Goal: Task Accomplishment & Management: Manage account settings

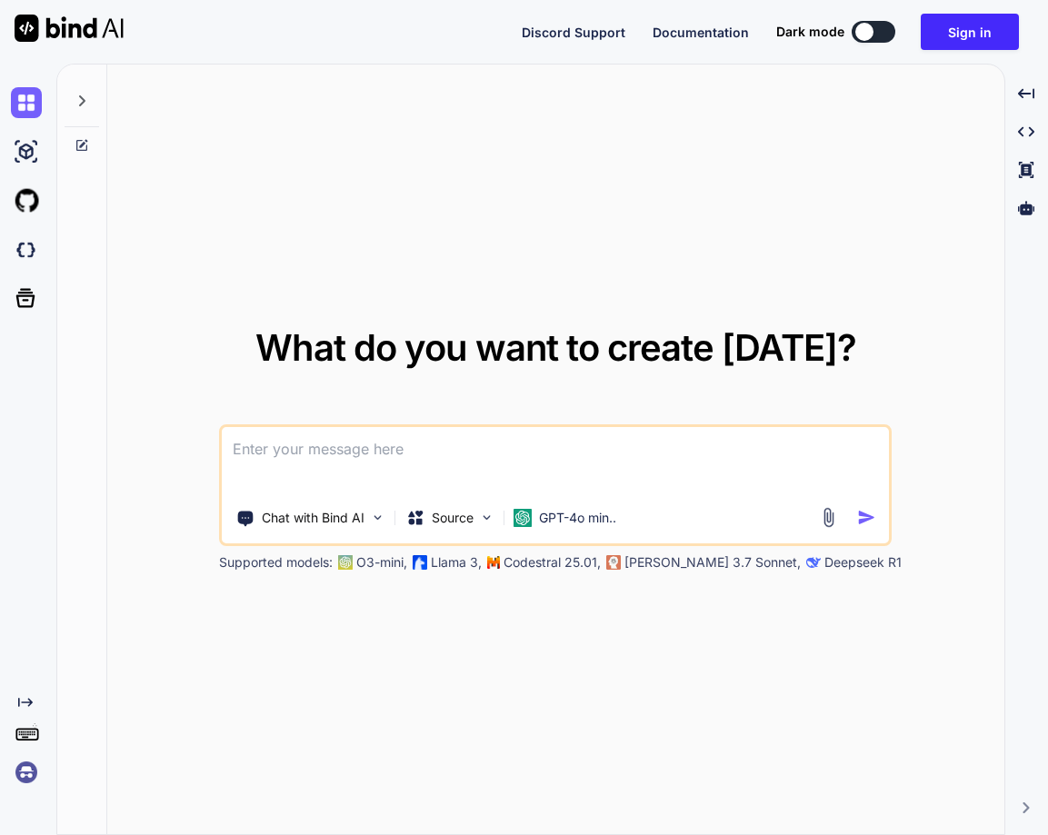
click at [27, 761] on img at bounding box center [26, 772] width 31 height 31
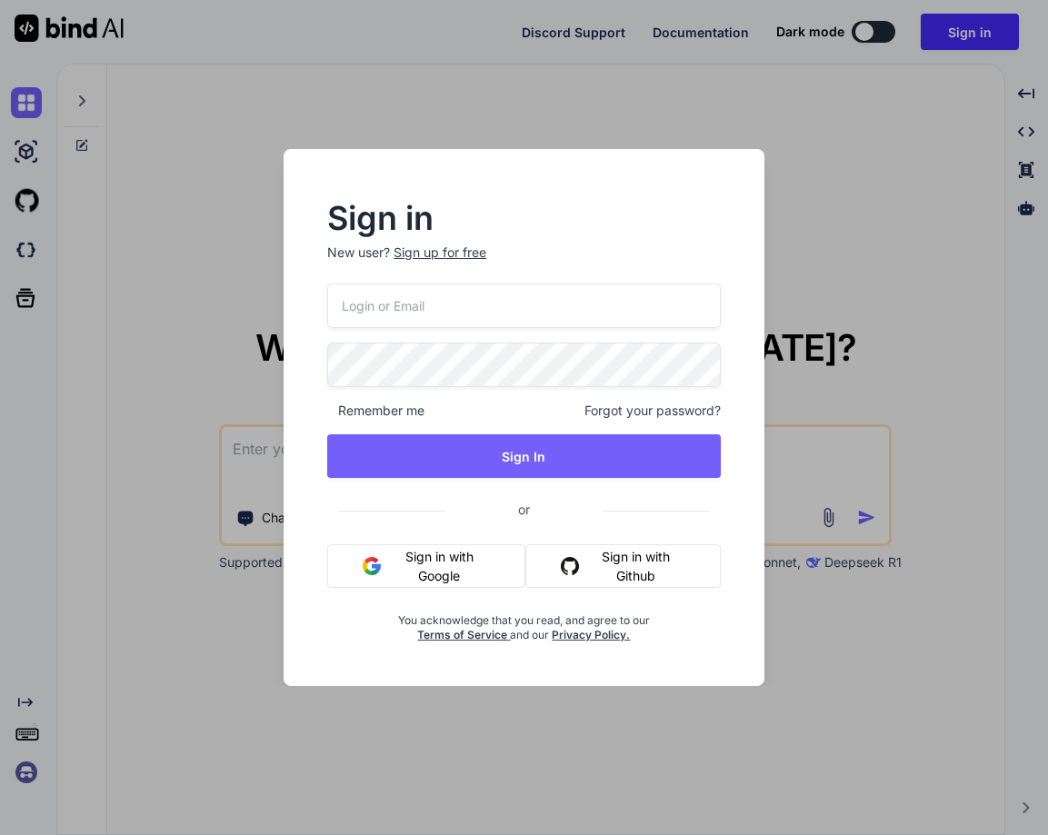
click at [352, 295] on input "email" at bounding box center [523, 306] width 393 height 45
paste input "sriworld@7thradiation.com"
type input "sriworld@7thradiation.com"
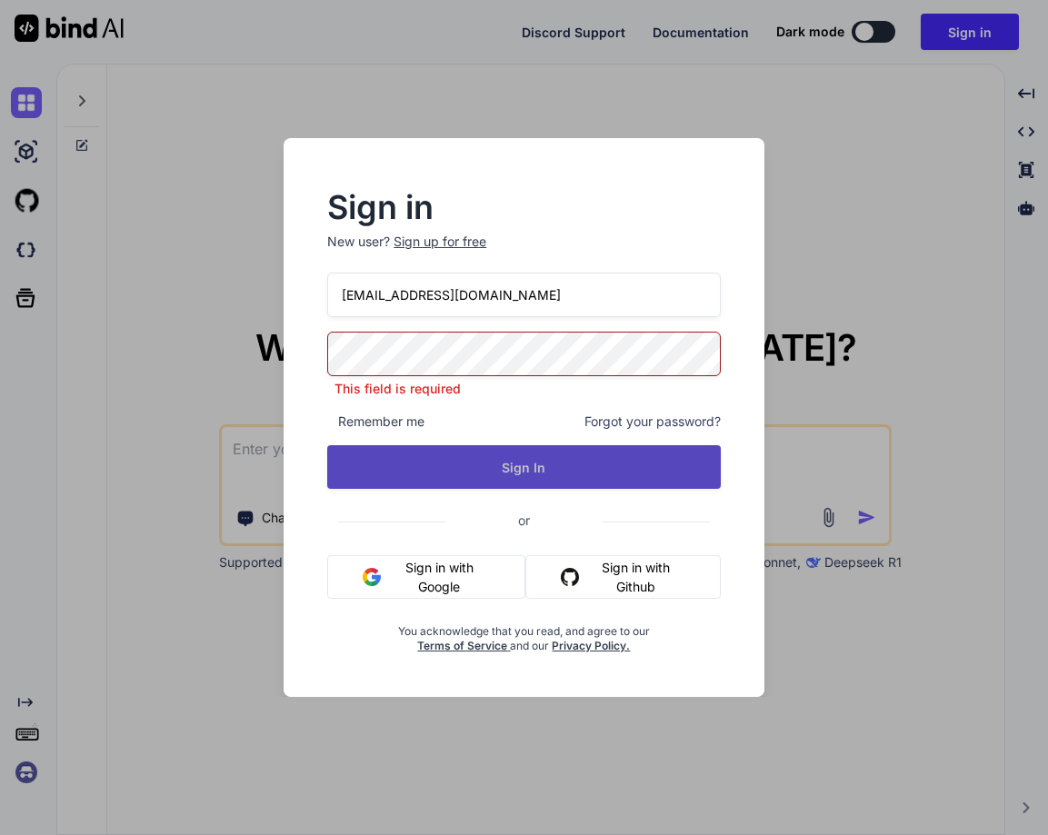
click at [506, 456] on button "Sign In" at bounding box center [523, 467] width 393 height 44
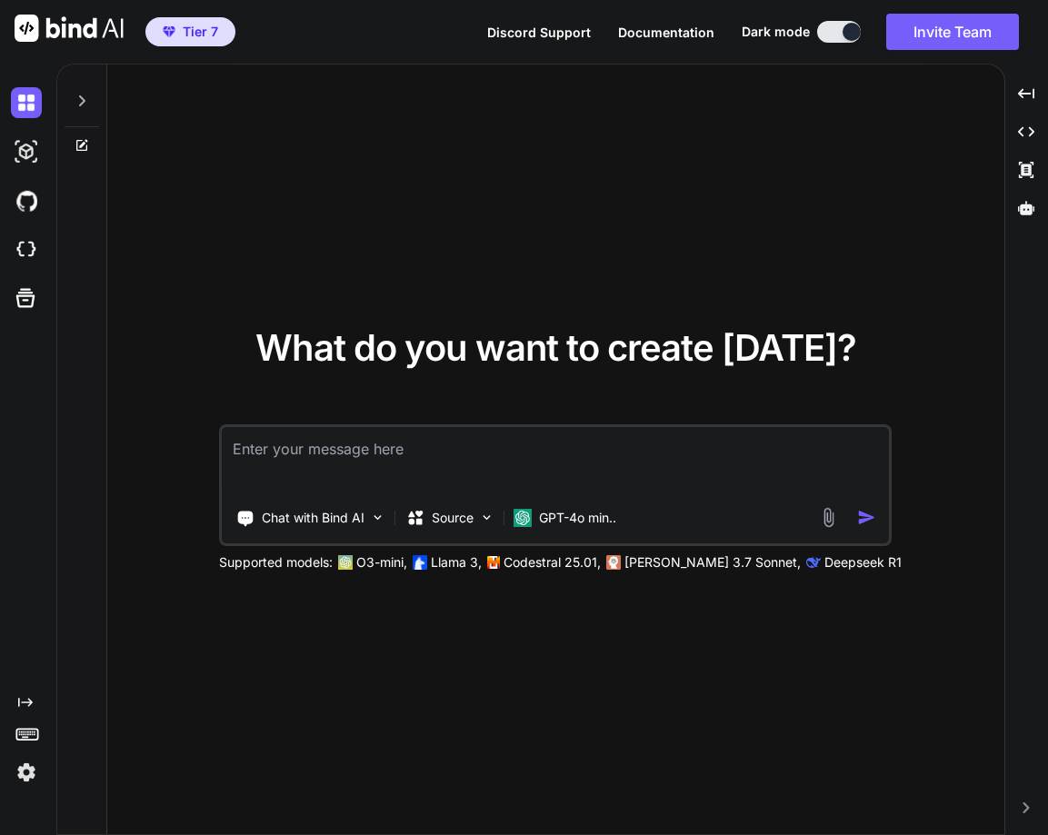
click at [33, 772] on img at bounding box center [26, 772] width 31 height 31
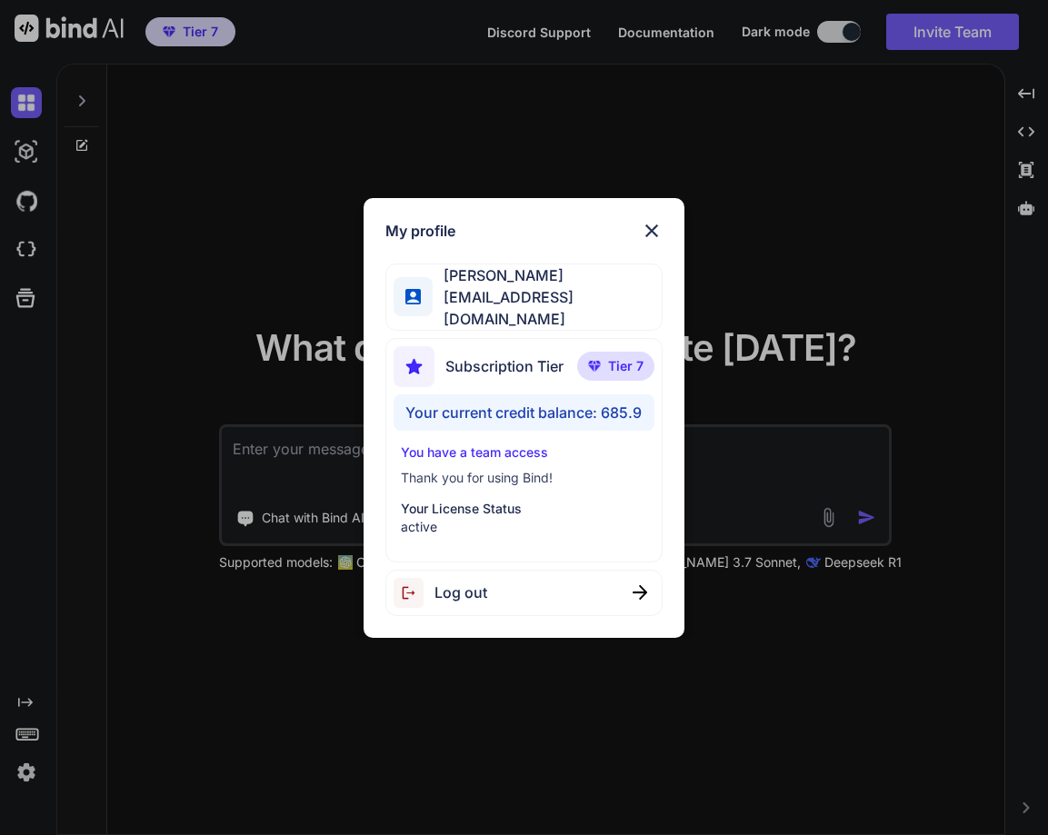
click at [236, 756] on div "My profile Srikanth M sriworld@7thradiation.com Subscription Tier Tier 7 Your c…" at bounding box center [524, 417] width 1048 height 835
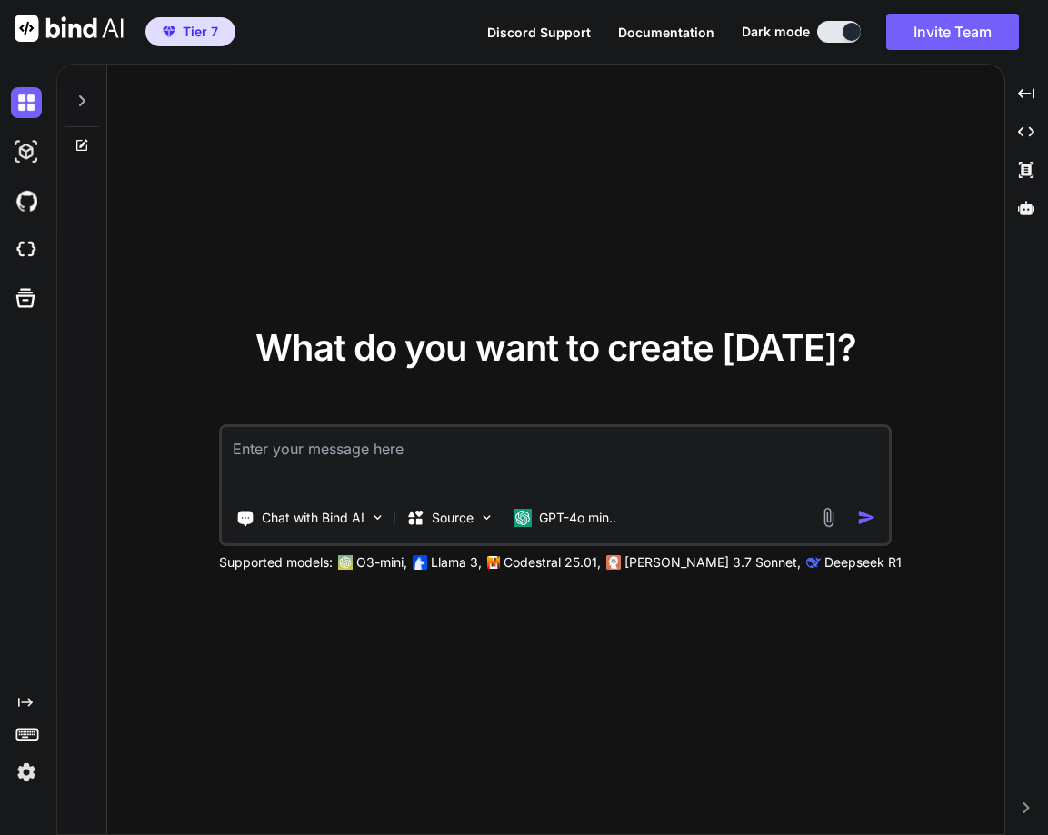
click at [23, 767] on img at bounding box center [26, 772] width 31 height 31
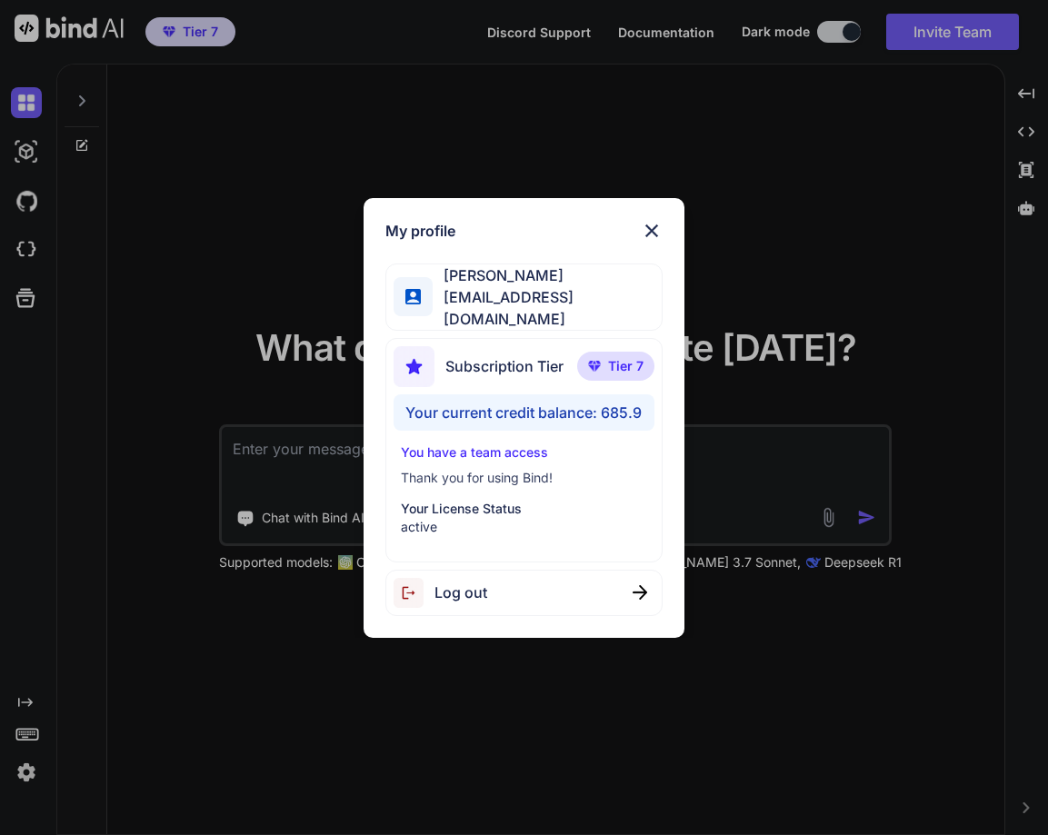
click at [496, 597] on div "Log out" at bounding box center [523, 593] width 276 height 46
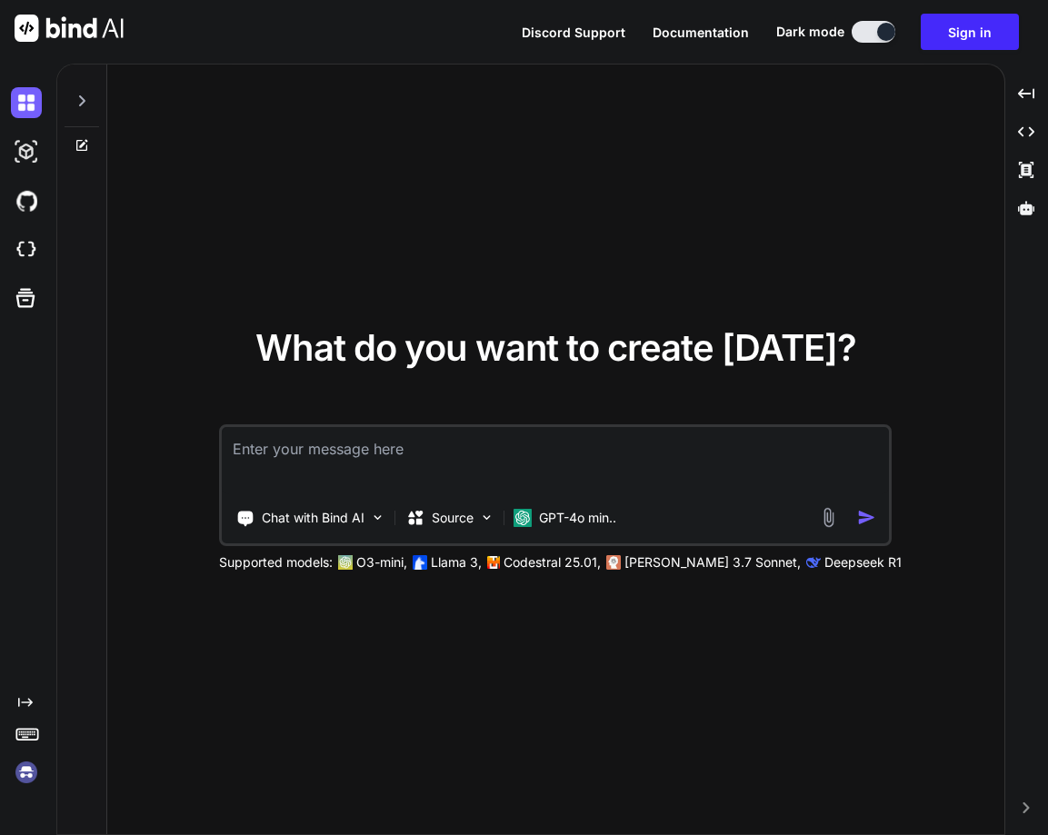
click at [29, 768] on img at bounding box center [26, 772] width 31 height 31
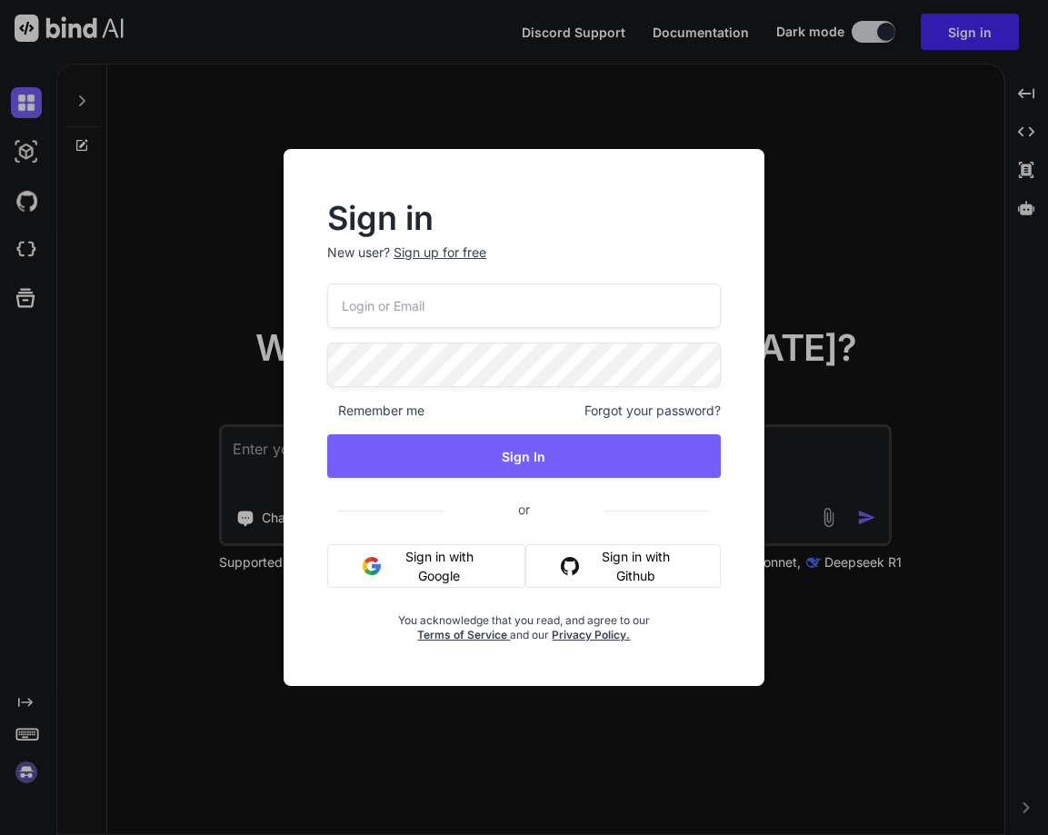
click at [417, 306] on input "email" at bounding box center [523, 306] width 393 height 45
paste input "tipptreff@gmail.com"
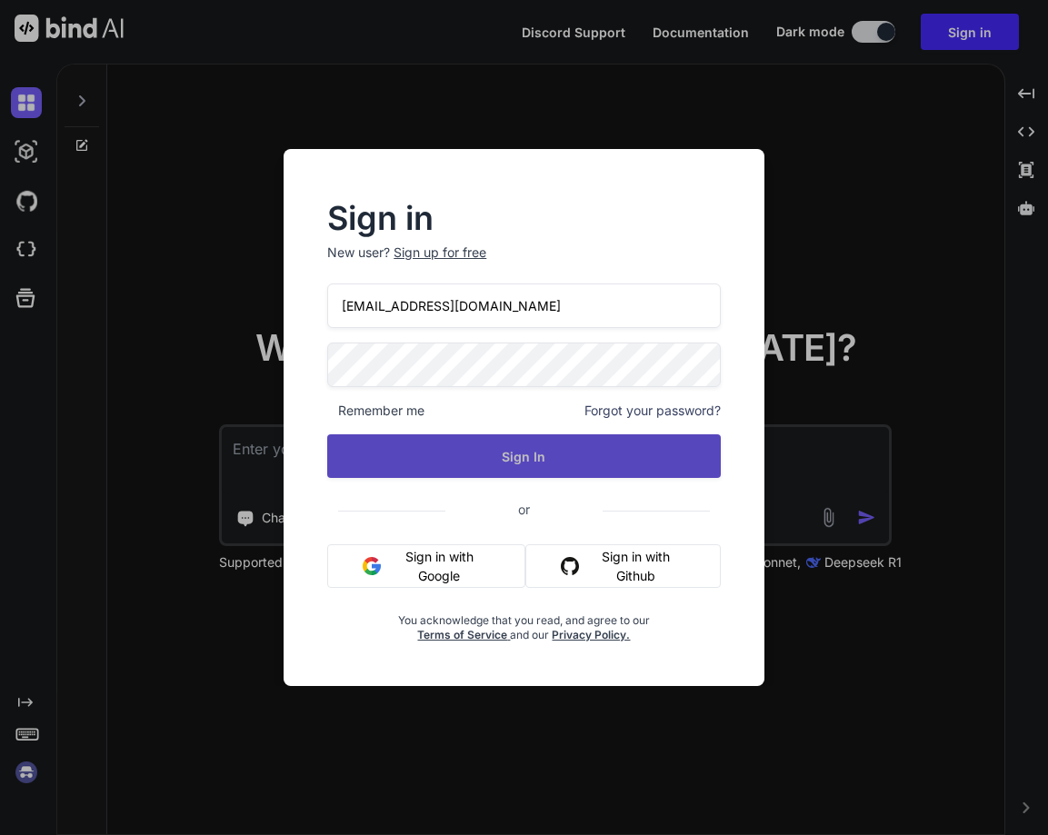
click at [476, 467] on button "Sign In" at bounding box center [523, 456] width 393 height 44
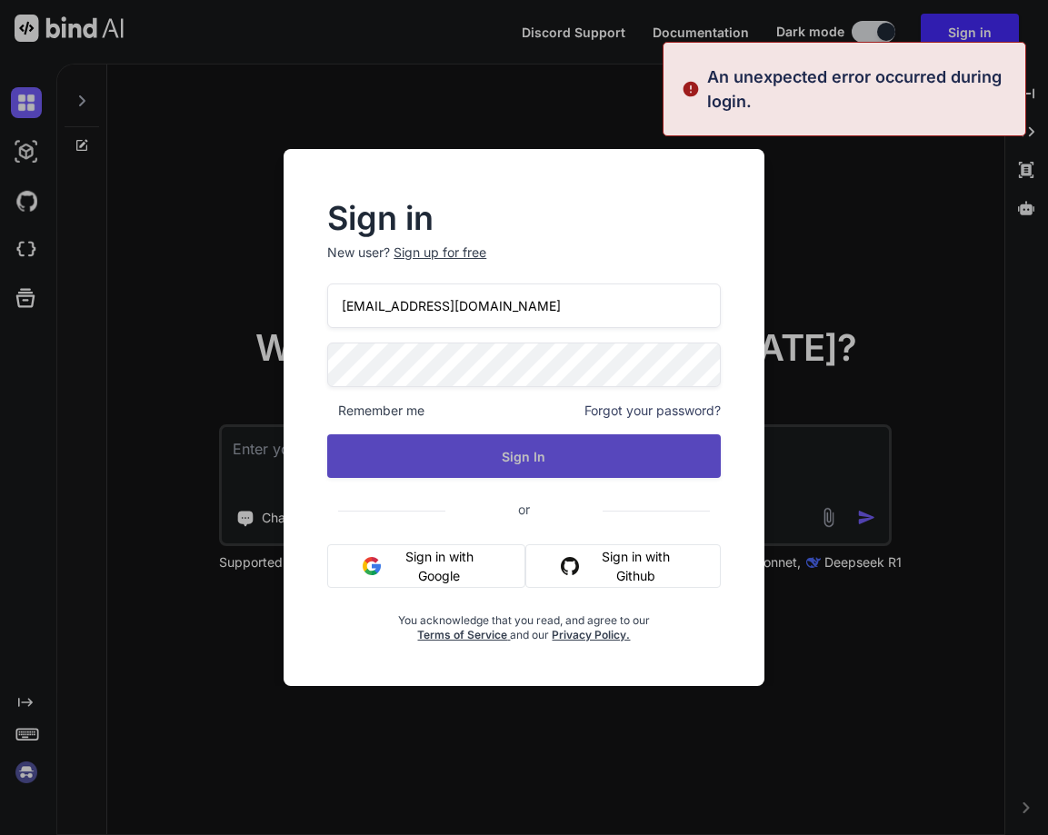
click at [520, 444] on button "Sign In" at bounding box center [523, 456] width 393 height 44
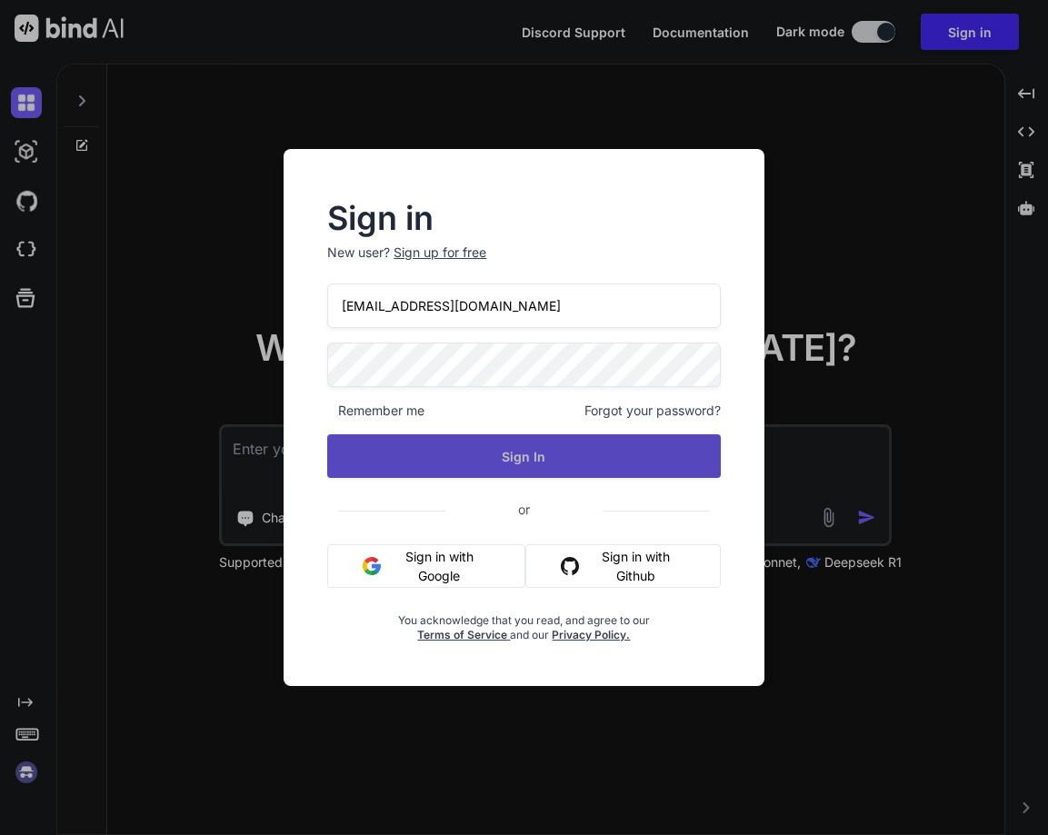
click at [494, 453] on button "Sign In" at bounding box center [523, 456] width 393 height 44
click at [512, 446] on button "Sign In" at bounding box center [523, 456] width 393 height 44
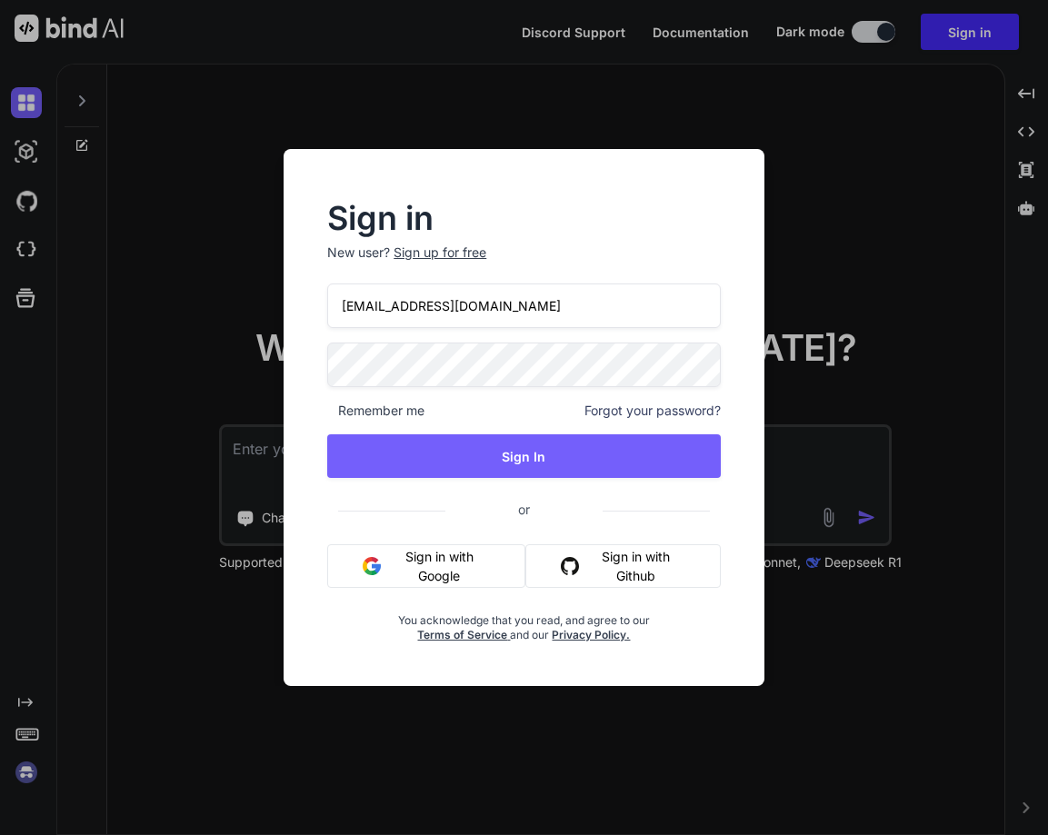
drag, startPoint x: 496, startPoint y: 321, endPoint x: 311, endPoint y: 295, distance: 187.1
click at [311, 295] on div "Sign in New user? Sign up for free tipptreff@gmail.com Remember me Forgot your …" at bounding box center [523, 423] width 451 height 439
paste input "muieenvc"
type input "[EMAIL_ADDRESS][DOMAIN_NAME]"
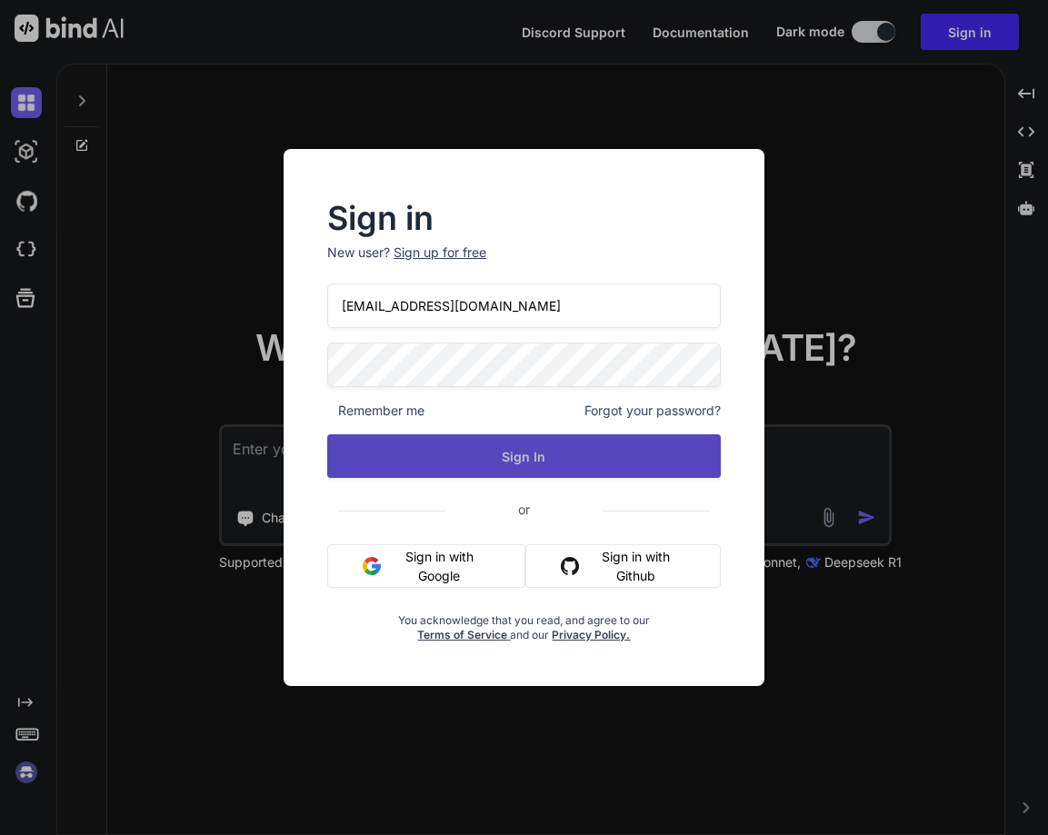
click at [522, 469] on button "Sign In" at bounding box center [523, 456] width 393 height 44
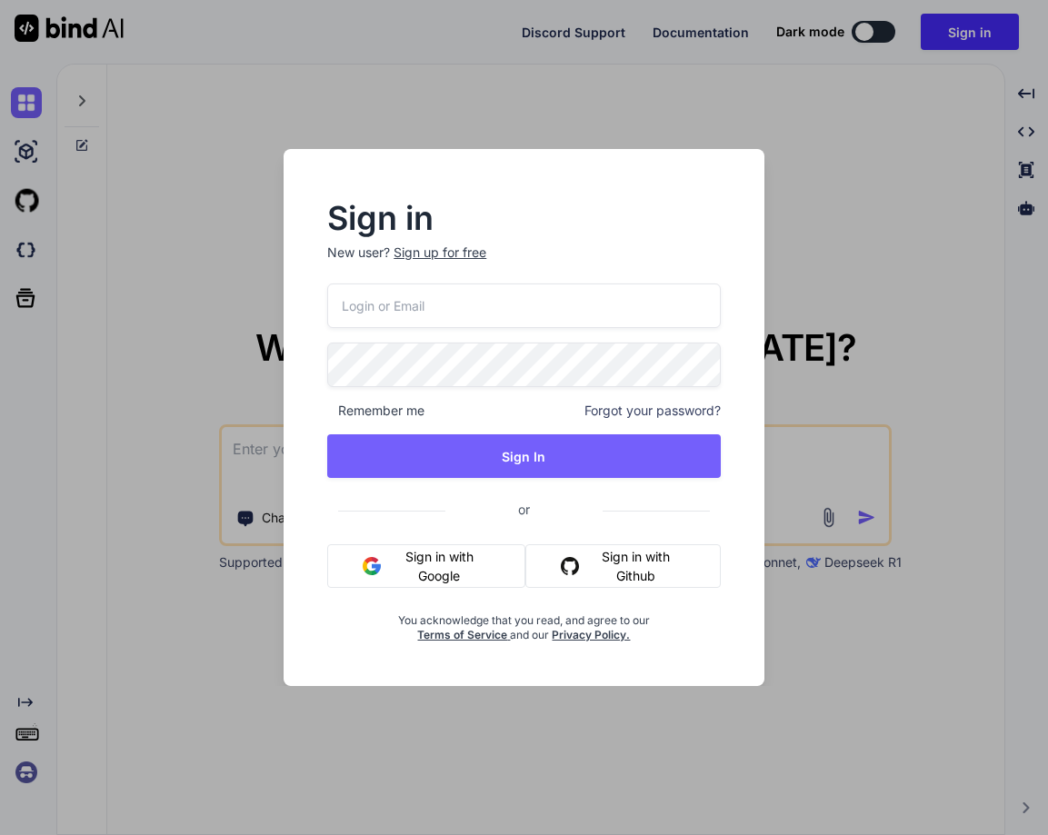
click at [34, 775] on div "Sign in New user? Sign up for free Remember me Forgot your password? Sign In or…" at bounding box center [524, 417] width 1048 height 835
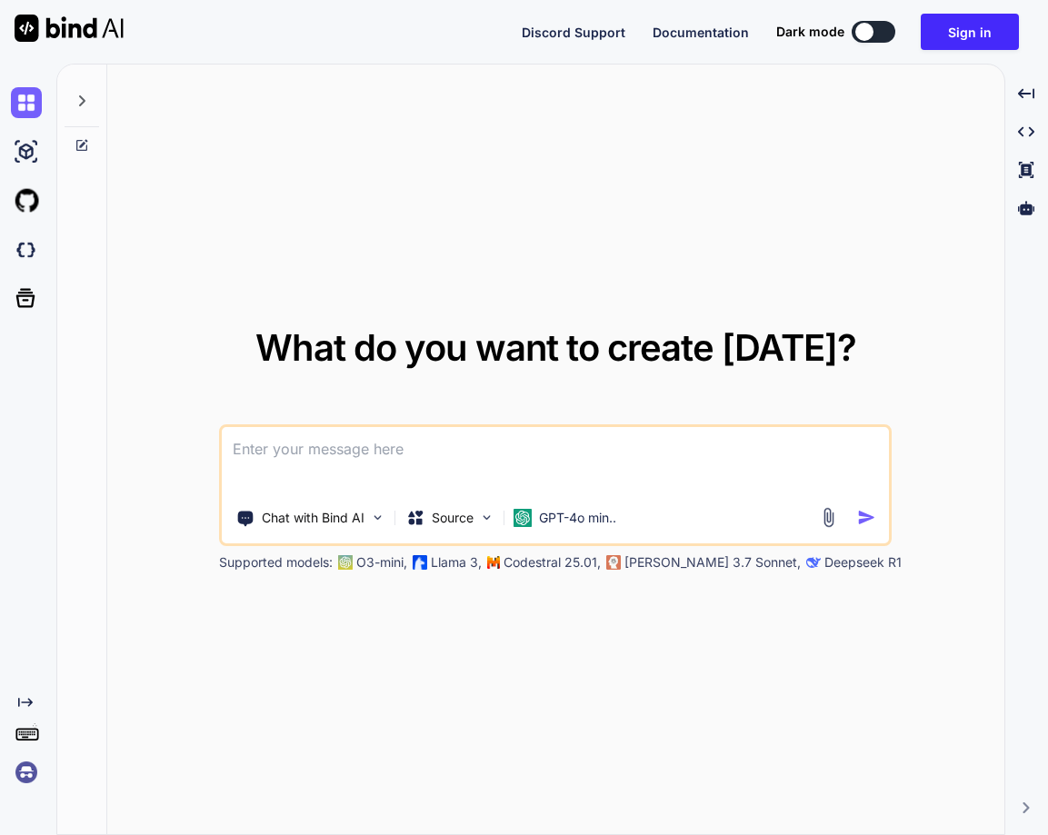
click at [34, 775] on img at bounding box center [26, 772] width 31 height 31
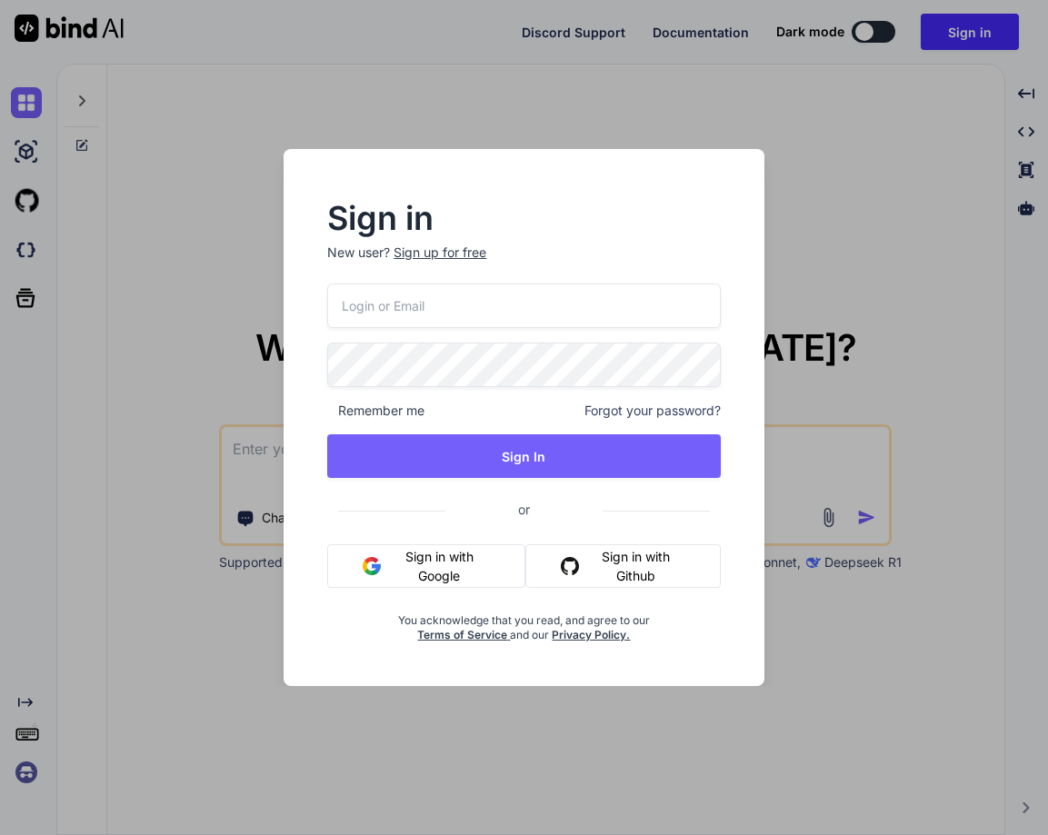
click at [405, 311] on input "email" at bounding box center [523, 306] width 393 height 45
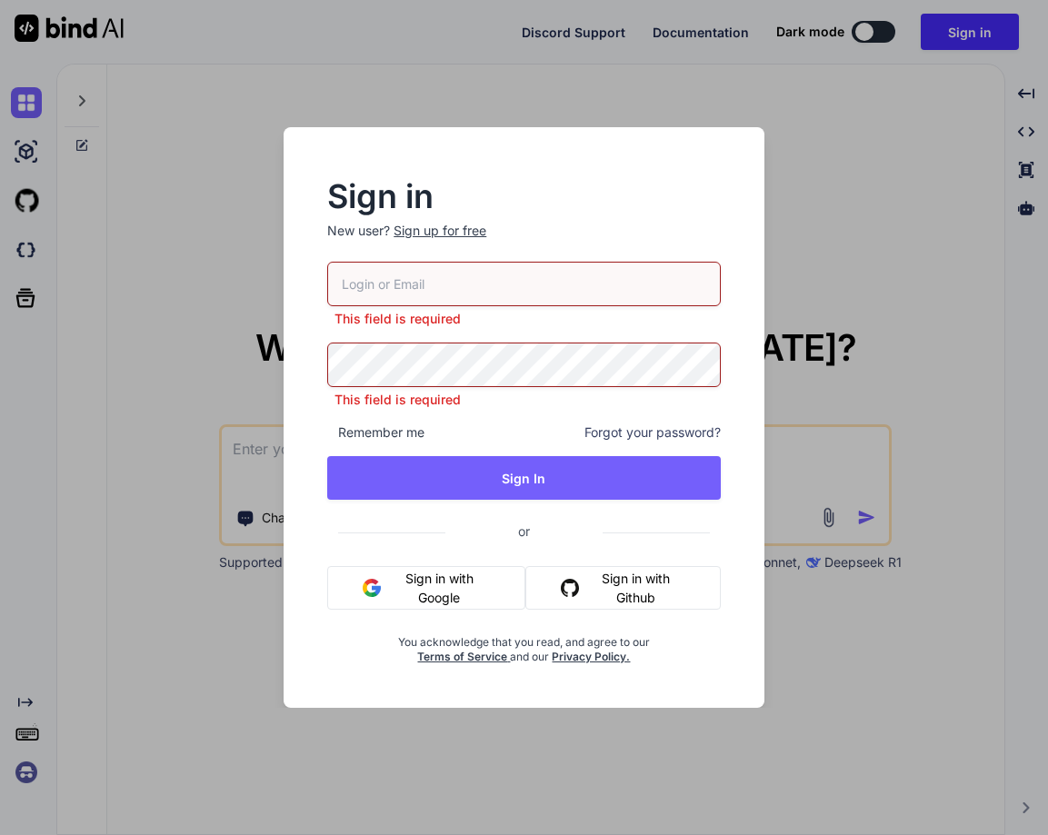
paste input "[EMAIL_ADDRESS][DOMAIN_NAME]"
type input "[EMAIL_ADDRESS][DOMAIN_NAME]"
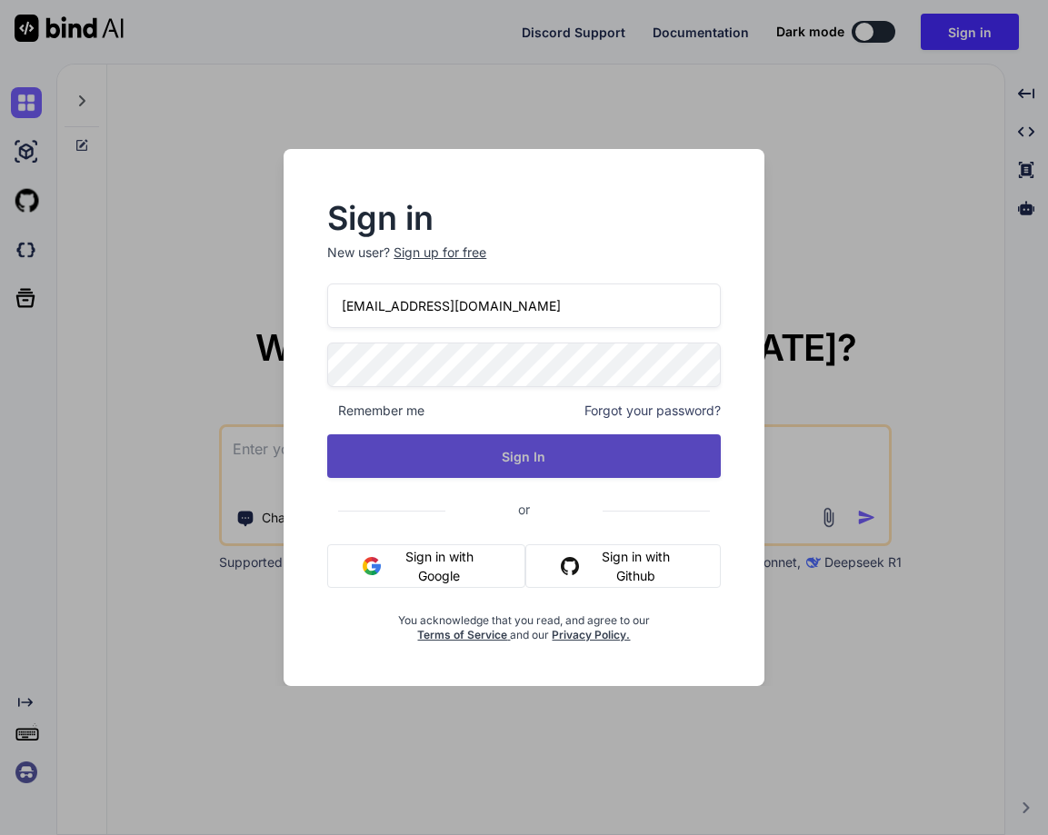
click at [542, 480] on div "[EMAIL_ADDRESS][DOMAIN_NAME] Remember me Forgot your password? Sign In or Sign …" at bounding box center [523, 463] width 393 height 359
click at [555, 458] on button "Sign In" at bounding box center [523, 456] width 393 height 44
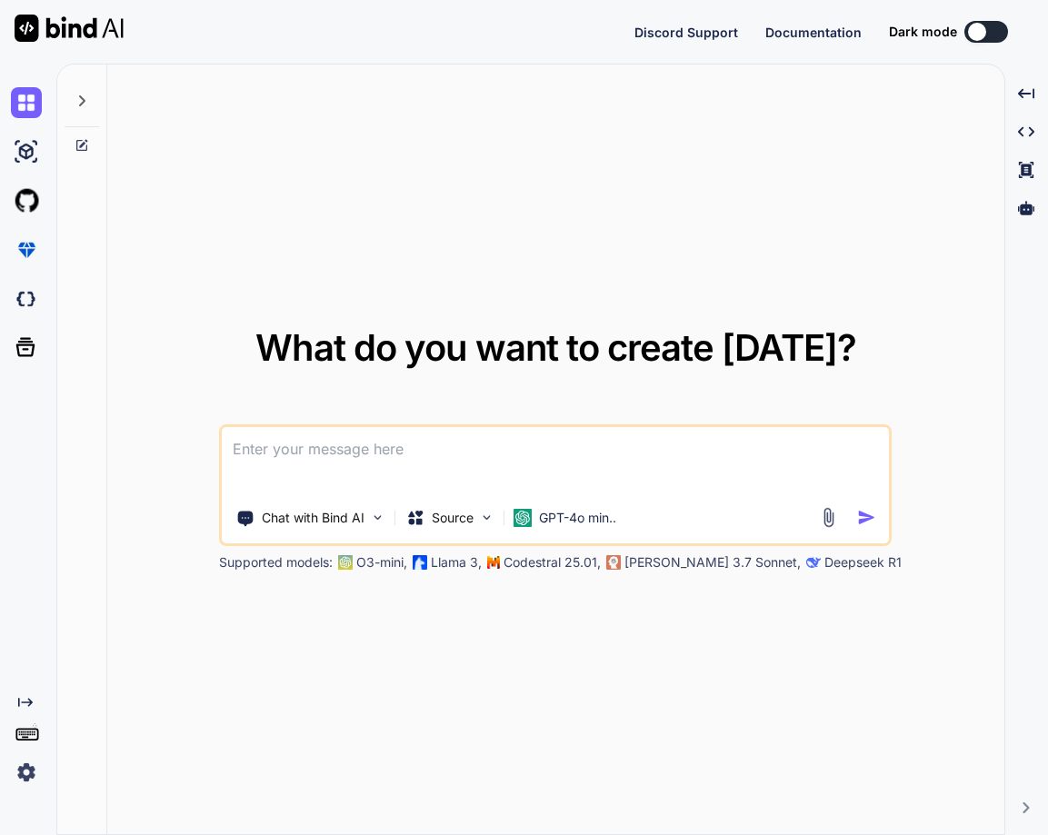
type textarea "x"
